Goal: Transaction & Acquisition: Purchase product/service

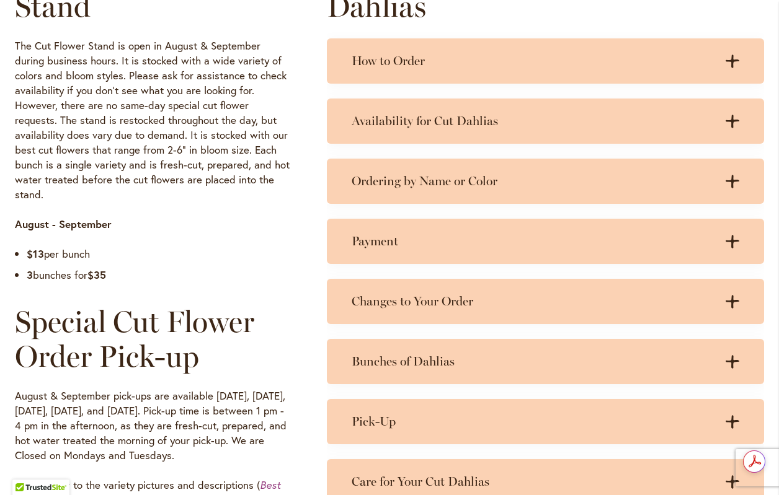
scroll to position [682, 0]
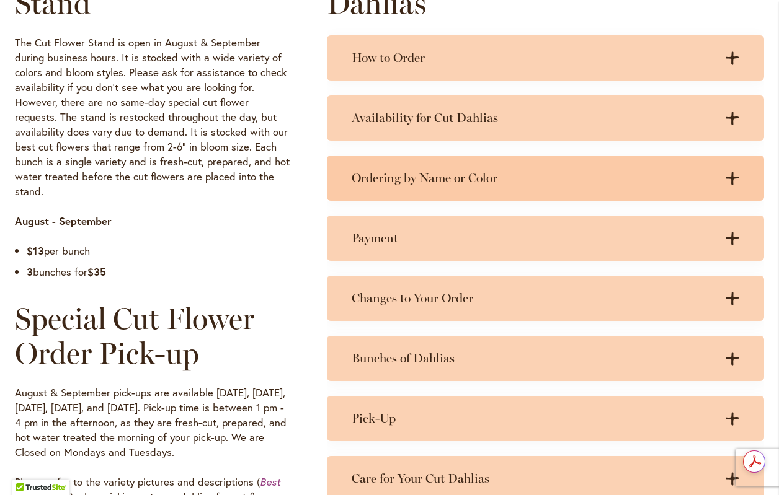
click at [420, 182] on h3 "Ordering by Name or Color" at bounding box center [533, 177] width 363 height 15
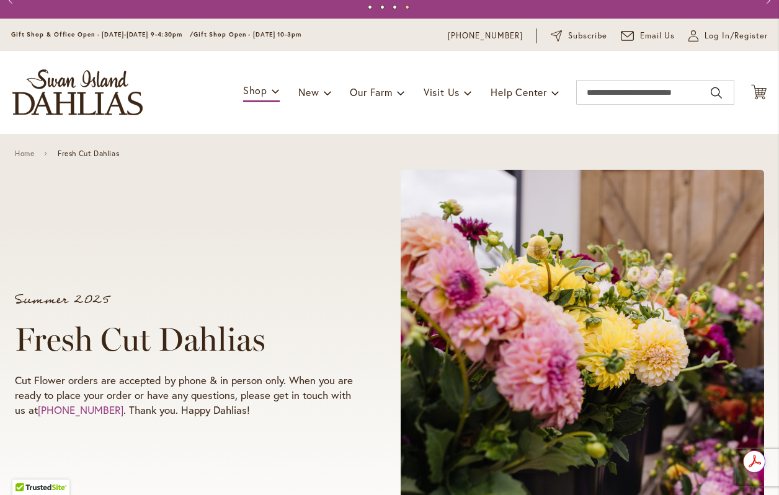
scroll to position [0, 0]
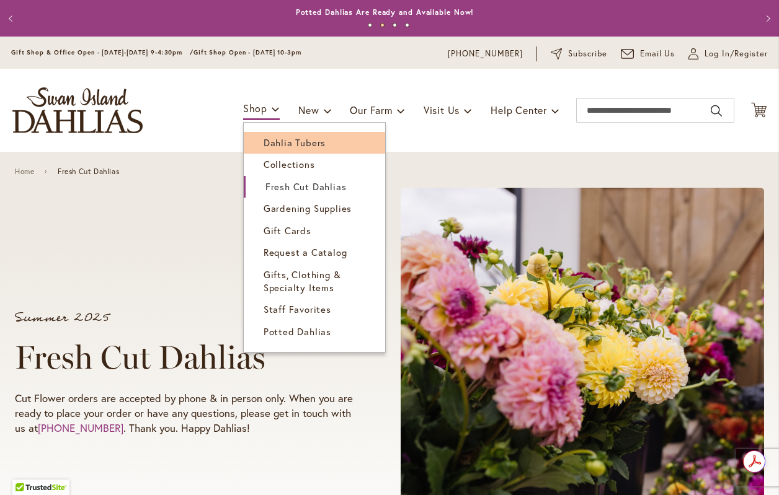
click at [267, 146] on span "Dahlia Tubers" at bounding box center [294, 142] width 62 height 12
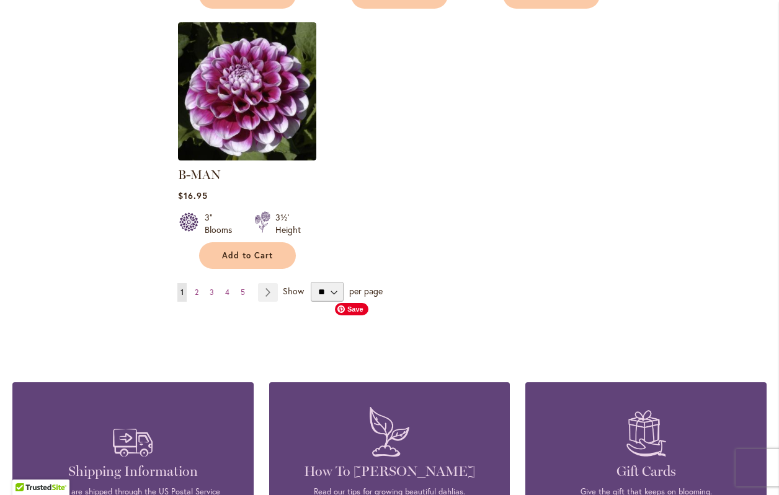
scroll to position [1612, 0]
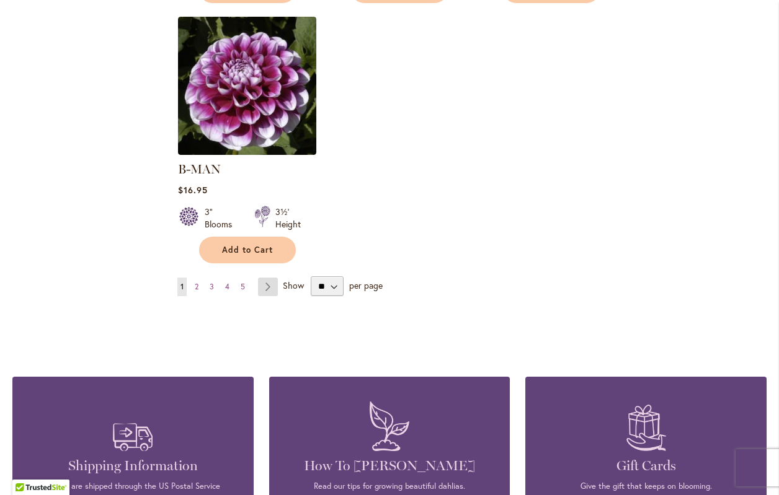
click at [263, 278] on link "Page Next" at bounding box center [268, 287] width 20 height 19
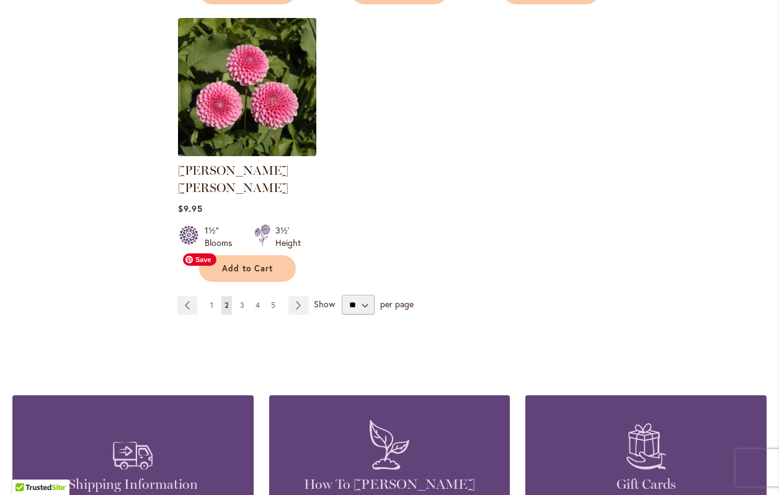
scroll to position [1612, 0]
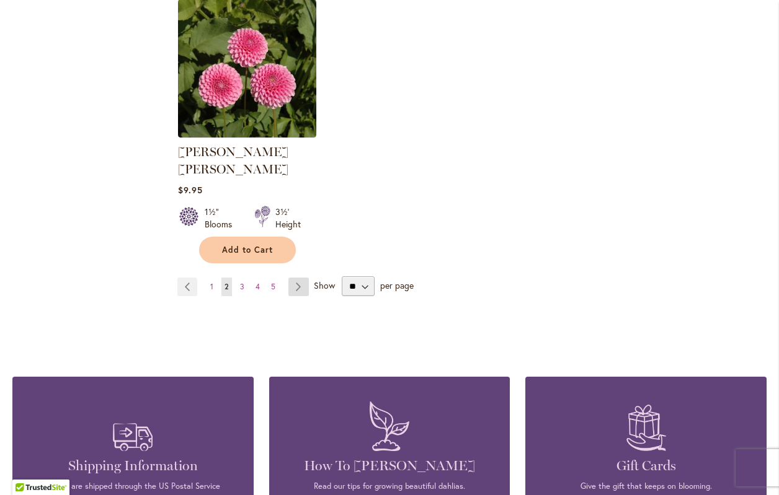
click at [302, 278] on link "Page Next" at bounding box center [298, 287] width 20 height 19
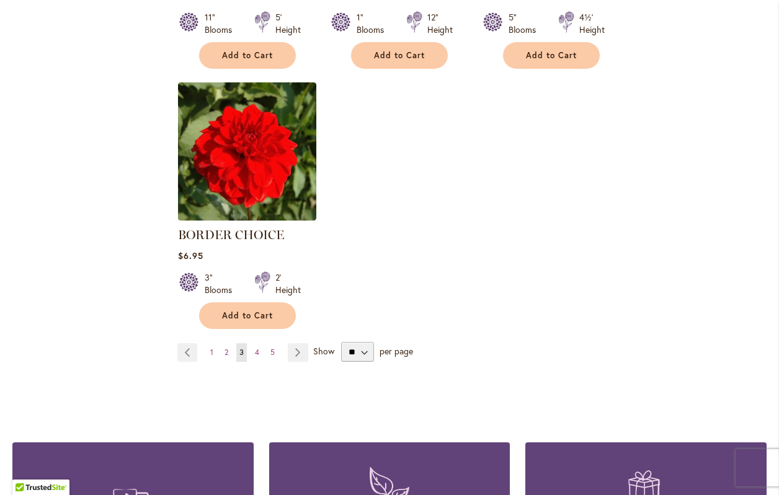
scroll to position [1550, 0]
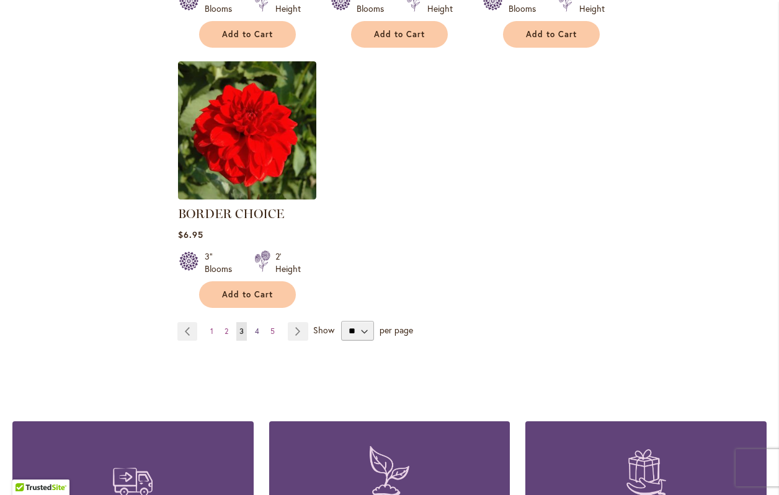
click at [257, 334] on span "4" at bounding box center [257, 331] width 4 height 9
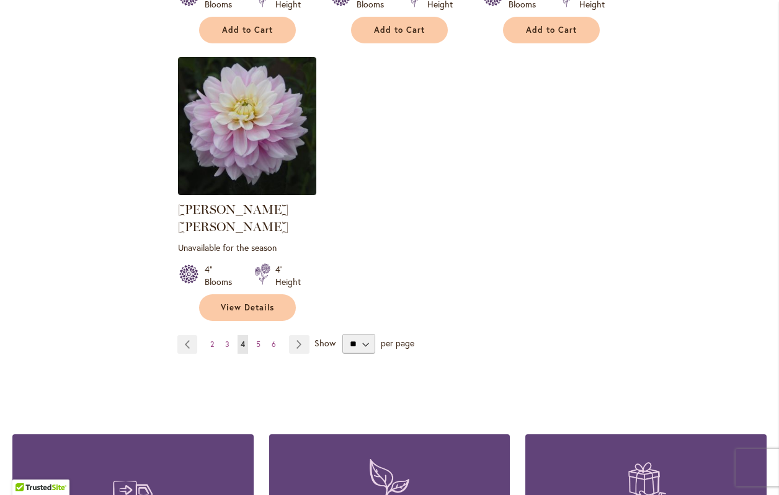
scroll to position [1612, 0]
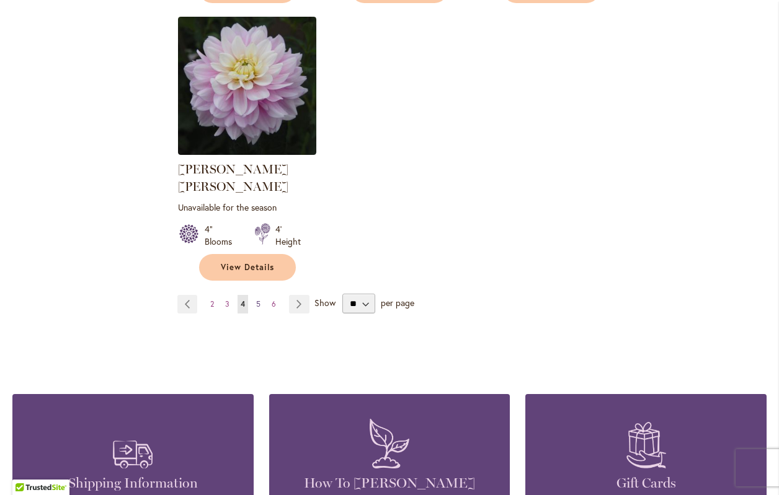
click at [256, 299] on span "5" at bounding box center [258, 303] width 4 height 9
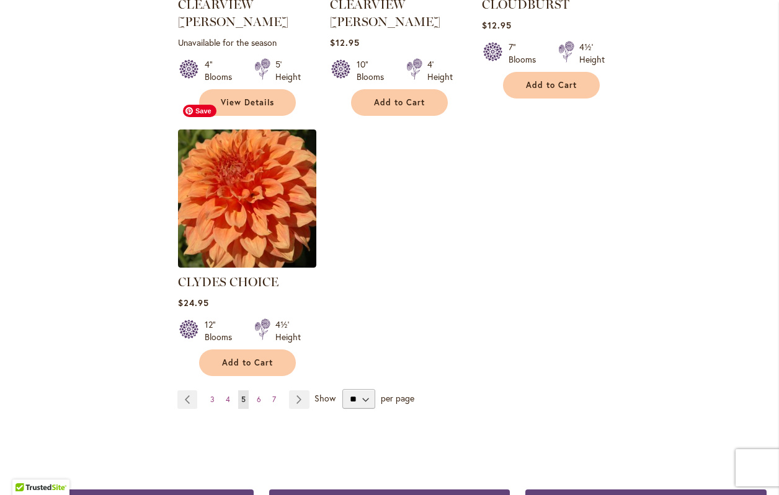
scroll to position [1550, 0]
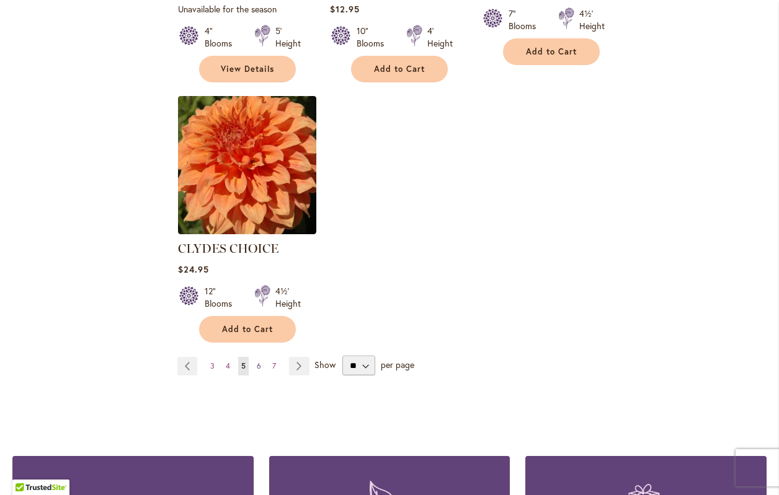
click at [257, 361] on span "6" at bounding box center [259, 365] width 4 height 9
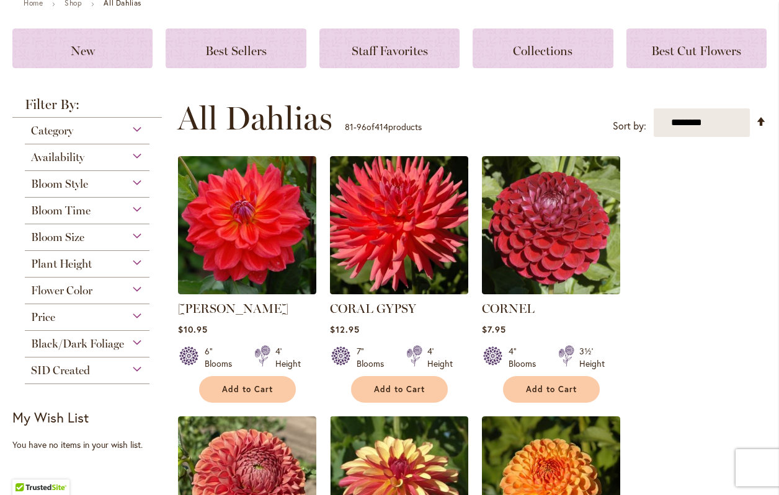
scroll to position [186, 0]
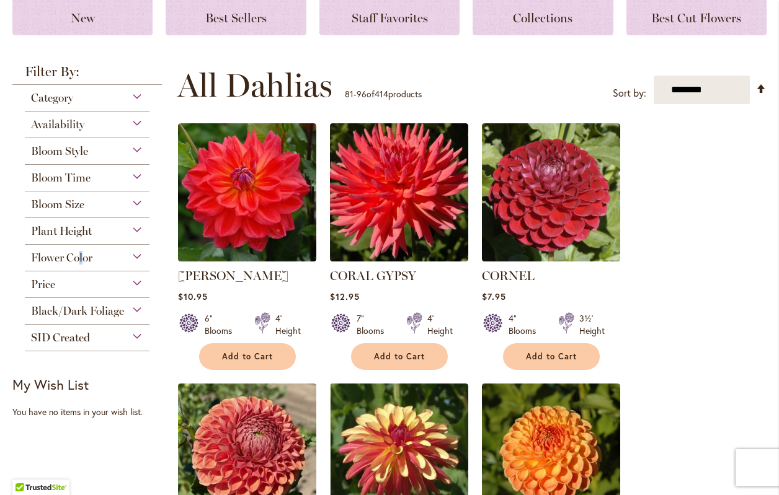
click at [81, 252] on span "Flower Color" at bounding box center [61, 258] width 61 height 14
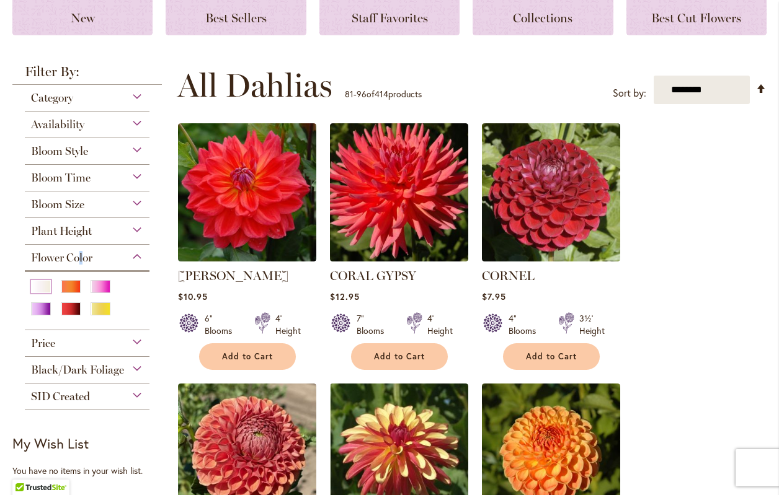
click at [39, 286] on div "White/Cream" at bounding box center [41, 286] width 20 height 13
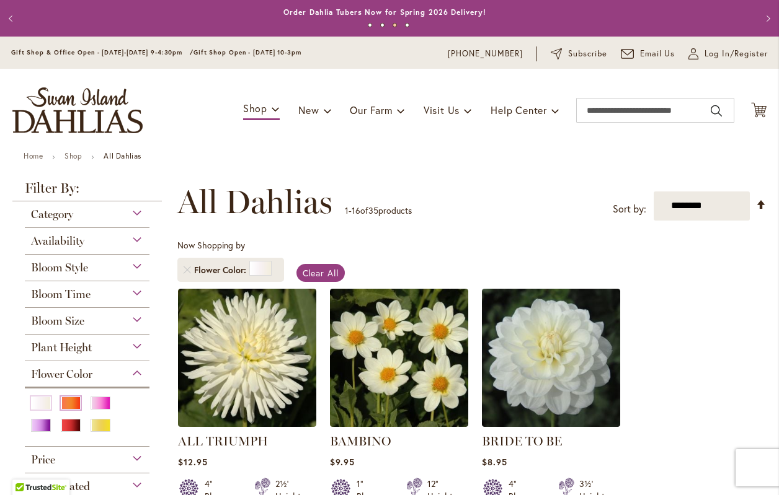
click at [66, 401] on div "Orange/Peach" at bounding box center [71, 403] width 20 height 13
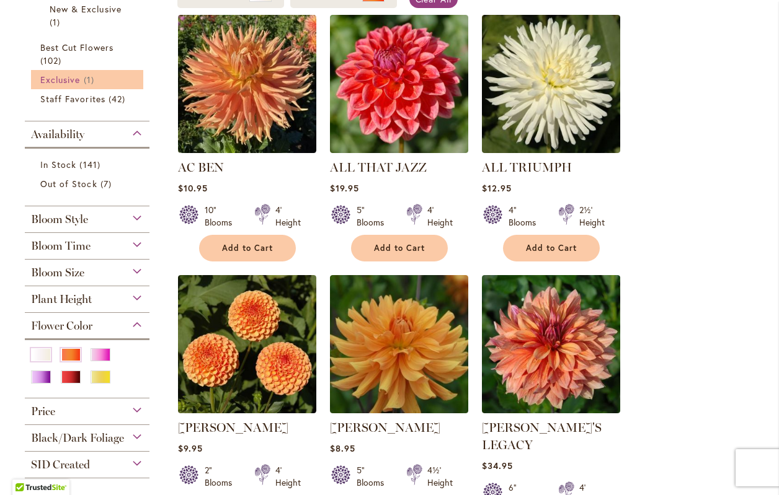
scroll to position [310, 0]
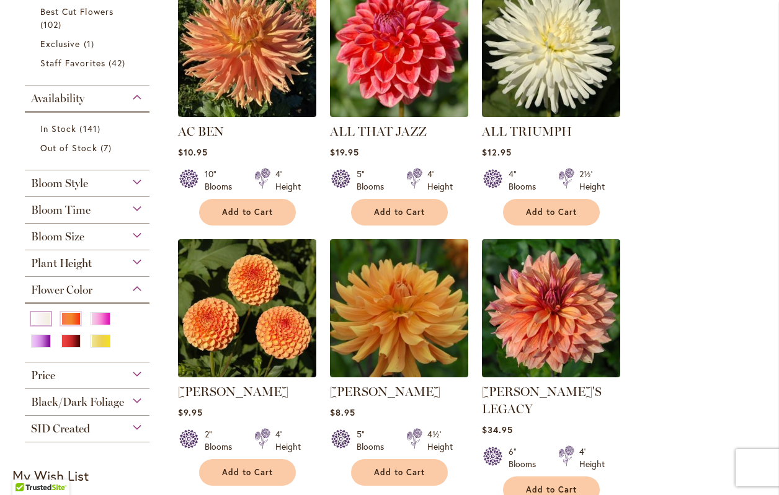
click at [41, 323] on div "White/Cream" at bounding box center [41, 318] width 20 height 13
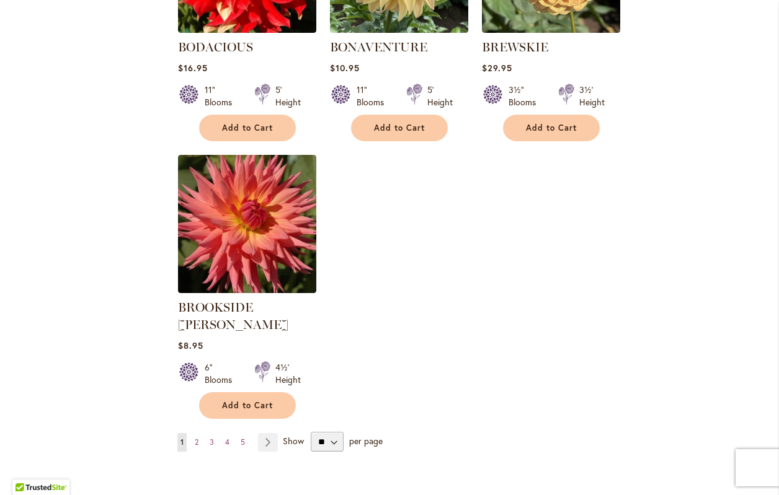
scroll to position [1488, 0]
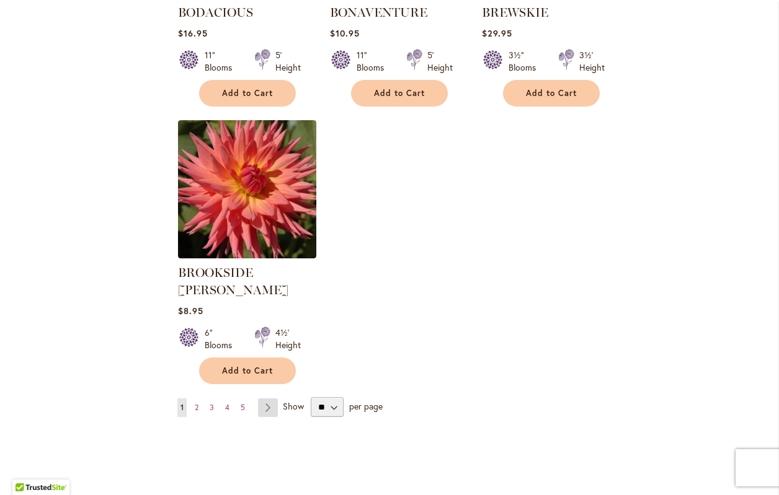
click at [270, 399] on link "Page Next" at bounding box center [268, 408] width 20 height 19
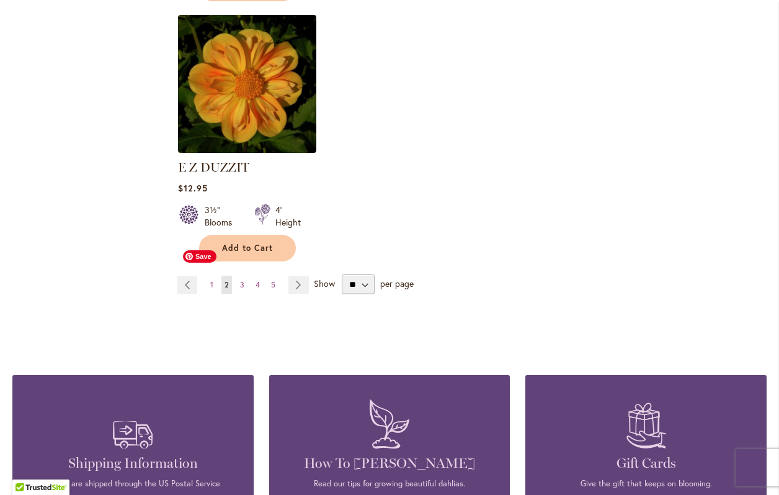
scroll to position [1612, 0]
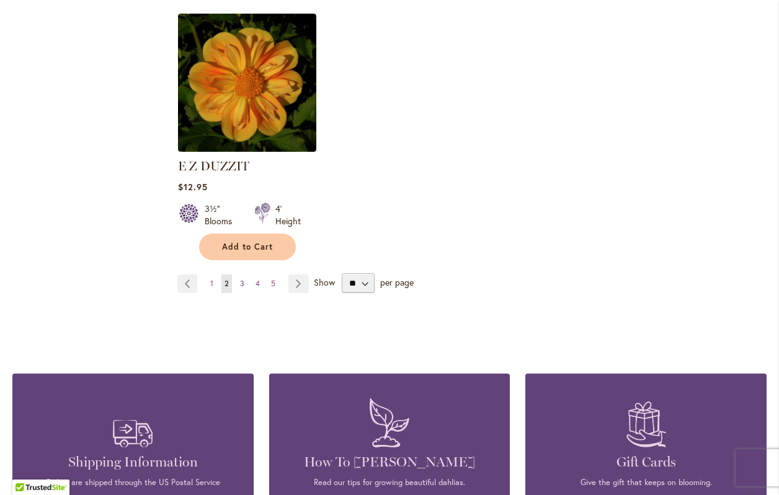
click at [244, 275] on link "Page 3" at bounding box center [242, 284] width 11 height 19
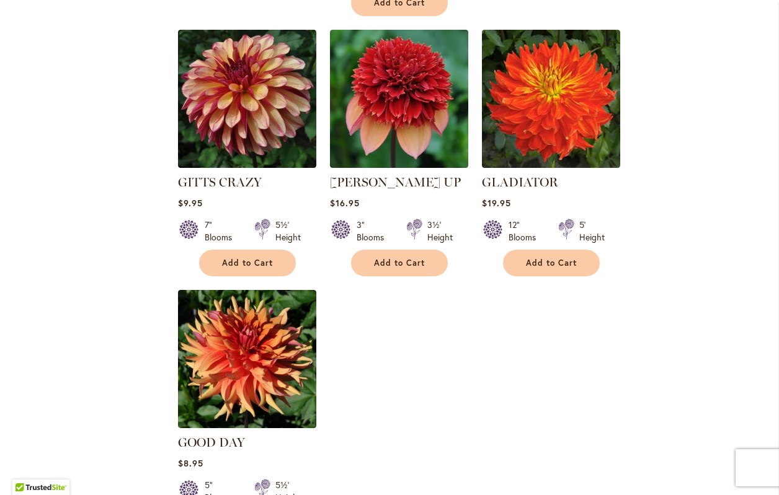
scroll to position [1426, 0]
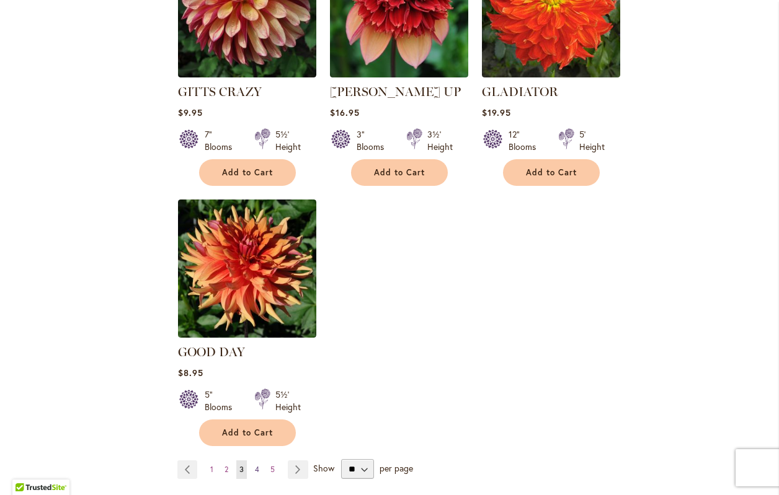
click at [259, 461] on link "Page 4" at bounding box center [257, 470] width 11 height 19
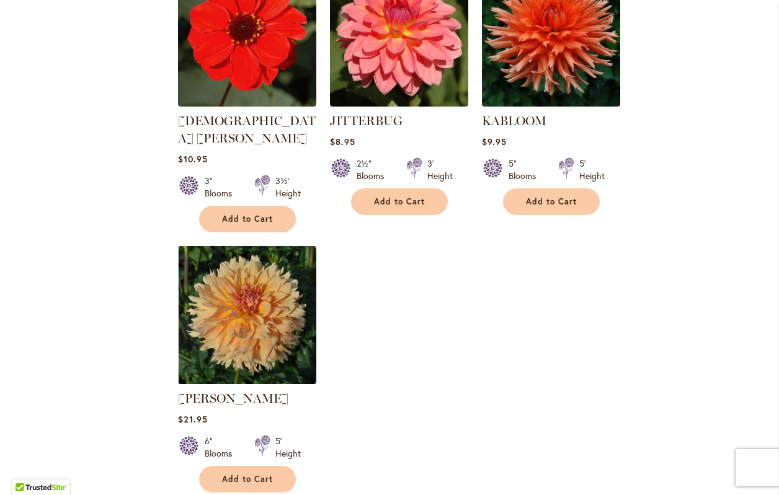
scroll to position [1488, 0]
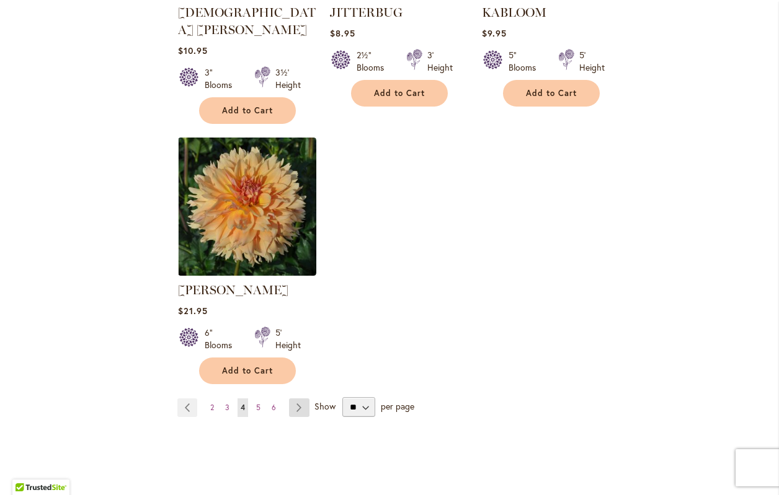
click at [296, 399] on link "Page Next" at bounding box center [299, 408] width 20 height 19
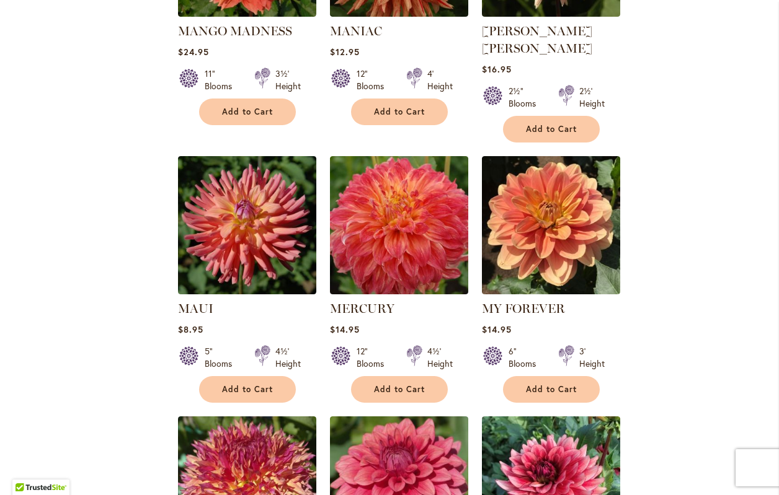
scroll to position [930, 0]
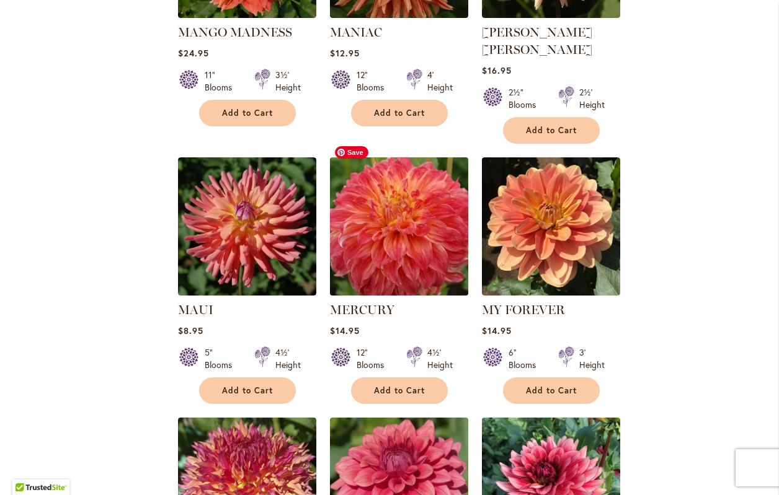
click at [443, 261] on img at bounding box center [398, 226] width 145 height 145
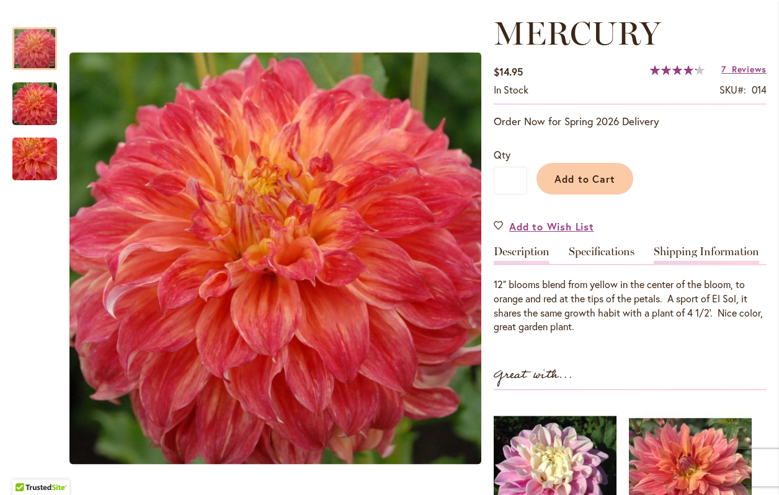
scroll to position [186, 0]
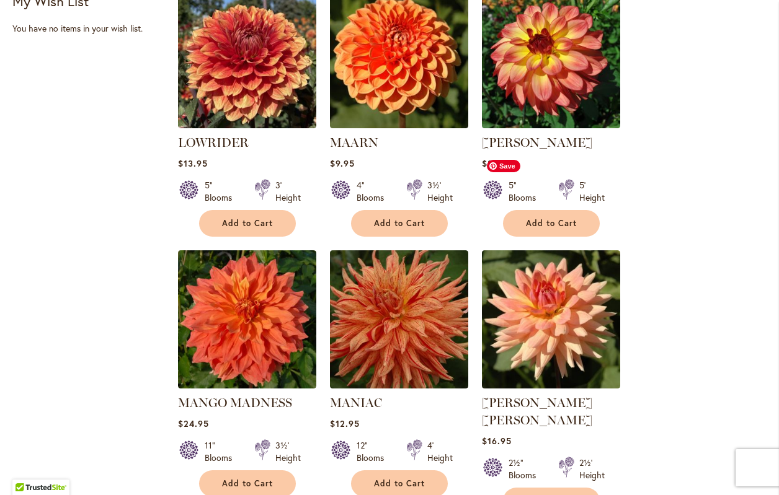
scroll to position [558, 0]
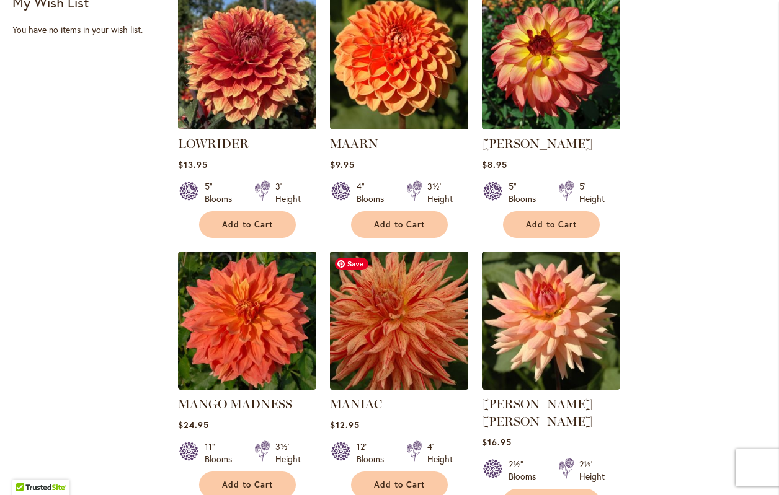
click at [423, 325] on img at bounding box center [398, 320] width 145 height 145
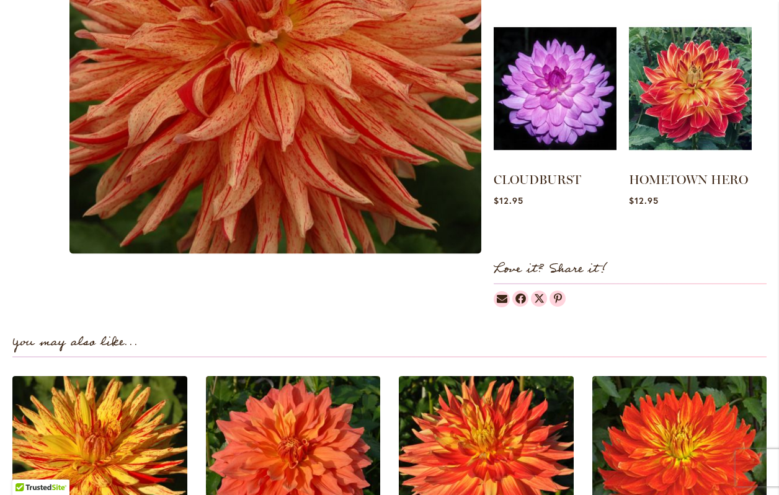
scroll to position [744, 0]
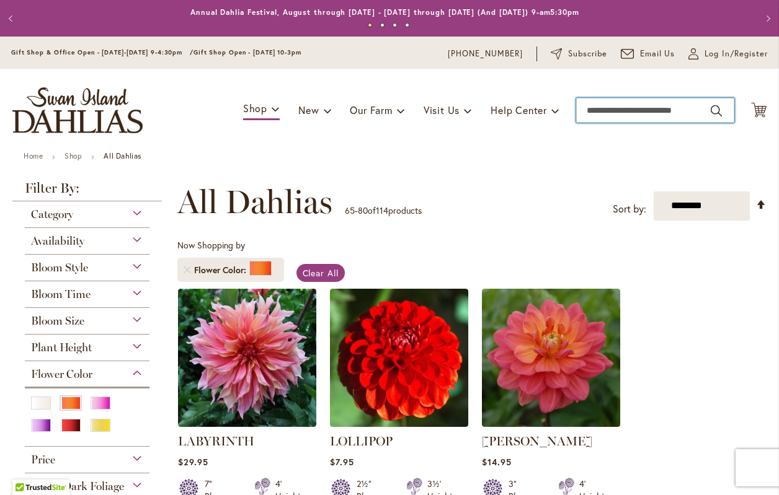
click at [610, 108] on input "Search" at bounding box center [655, 110] width 158 height 25
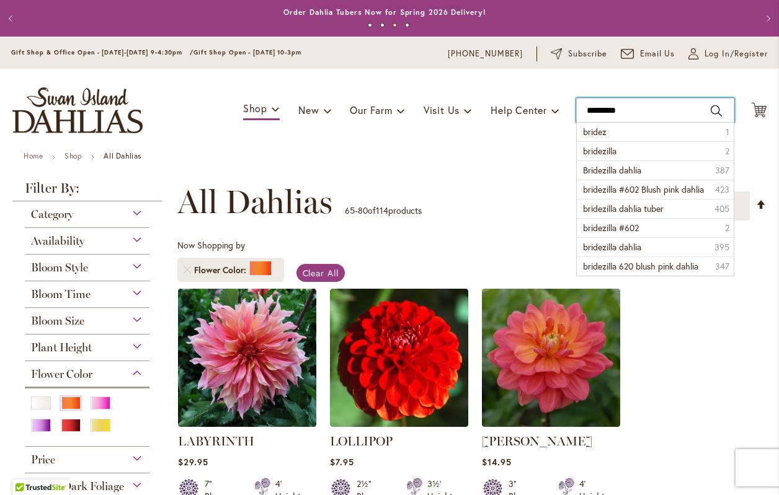
type input "**********"
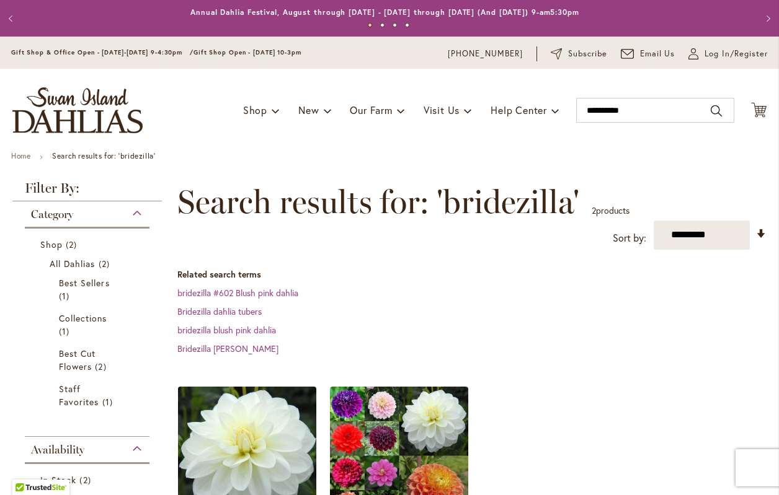
scroll to position [186, 0]
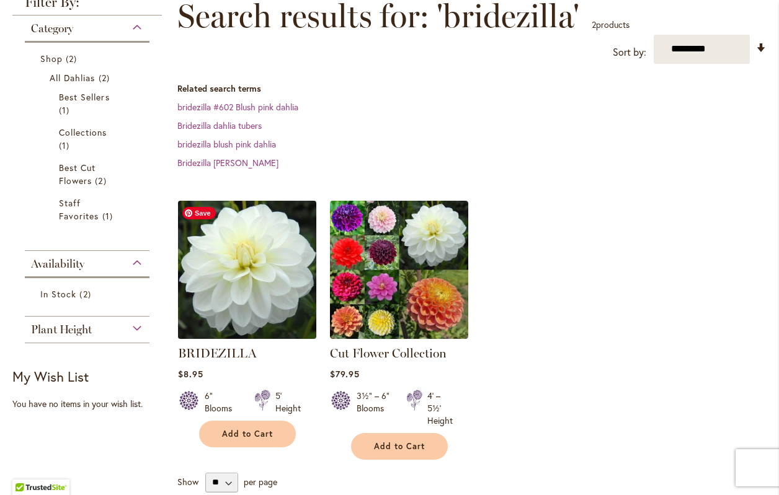
click at [251, 262] on img at bounding box center [246, 269] width 145 height 145
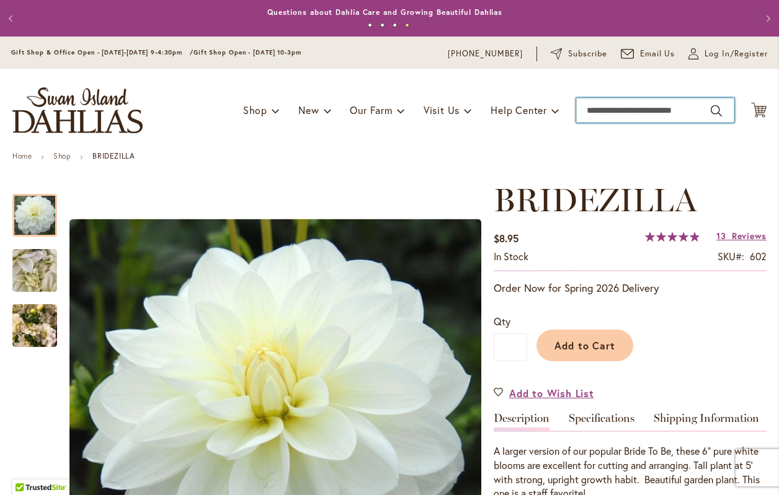
click at [632, 117] on input "Search" at bounding box center [655, 110] width 158 height 25
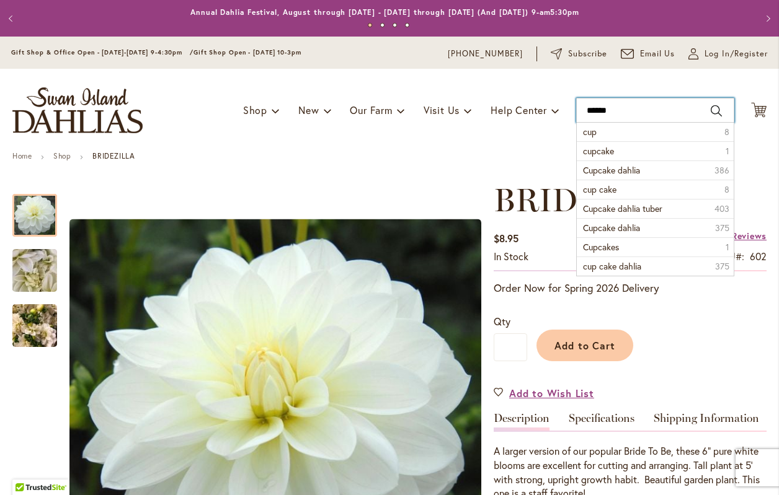
type input "*******"
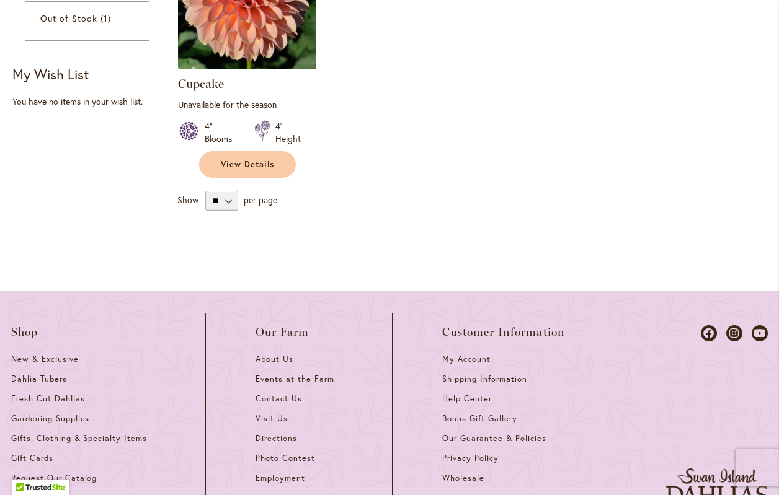
scroll to position [434, 0]
